Goal: Navigation & Orientation: Go to known website

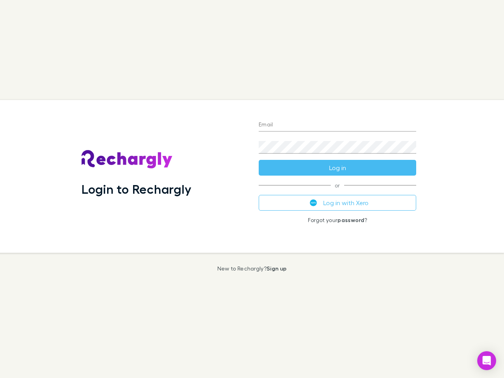
click at [252, 189] on div "Login to Rechargly" at bounding box center [163, 176] width 177 height 153
click at [338, 125] on input "Email" at bounding box center [338, 125] width 158 height 13
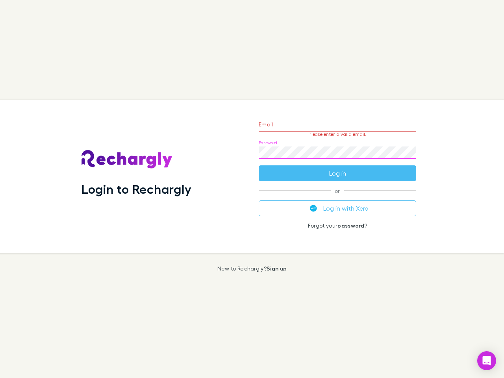
click at [338, 168] on form "Email Please enter a valid email. Password Log in" at bounding box center [338, 147] width 158 height 69
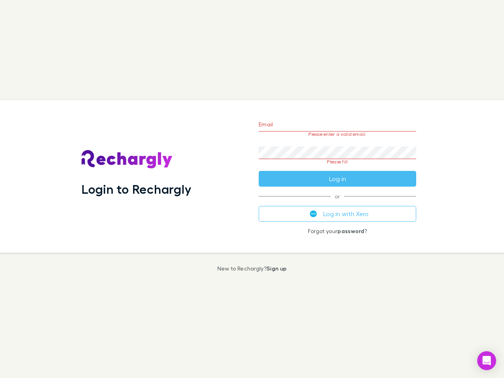
click at [338, 203] on div "Email Please enter a valid email. Password Please fill Log in or Log in with Xe…" at bounding box center [337, 176] width 170 height 153
click at [487, 361] on icon "Open Intercom Messenger" at bounding box center [487, 360] width 8 height 9
